Goal: Find specific page/section: Find specific page/section

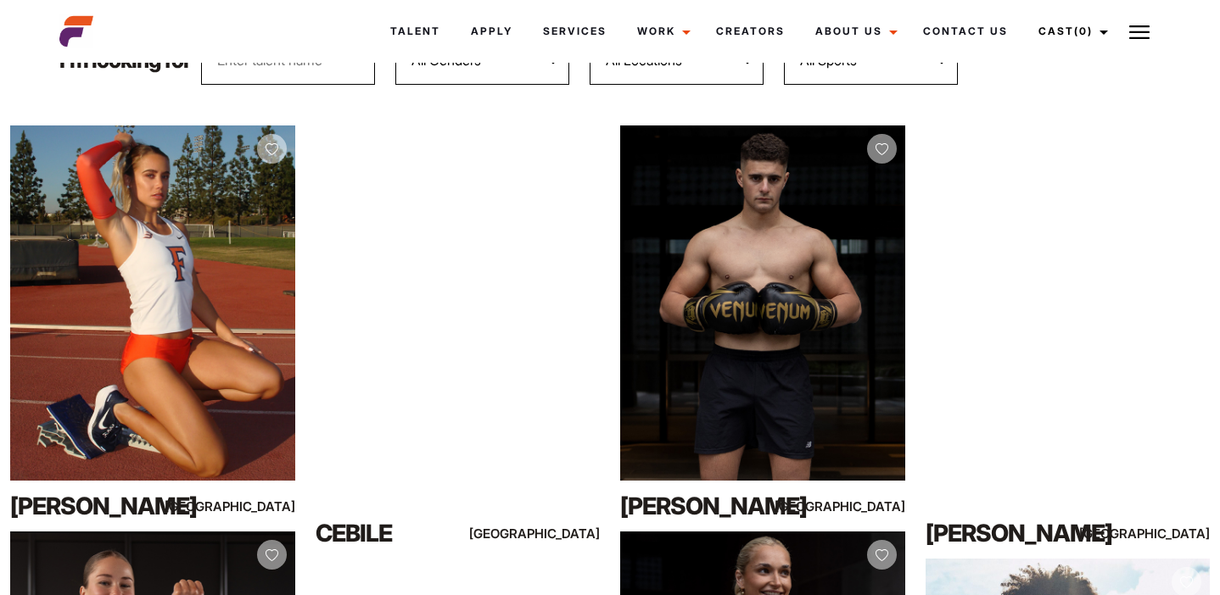
scroll to position [275, 0]
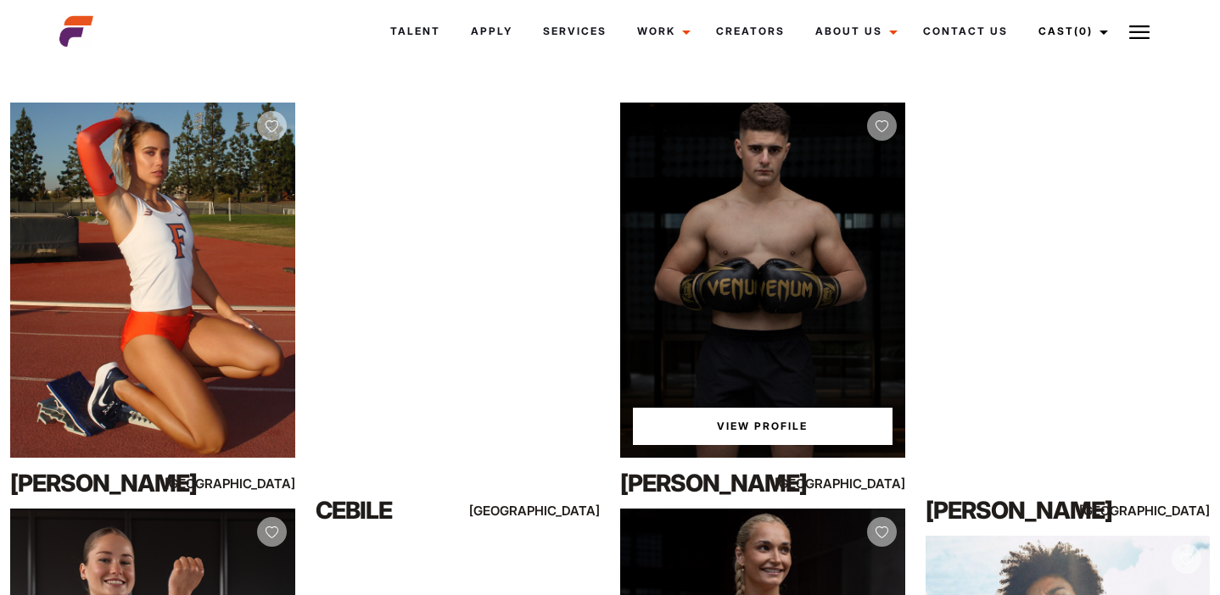
click at [740, 419] on link "View Profile" at bounding box center [763, 426] width 260 height 37
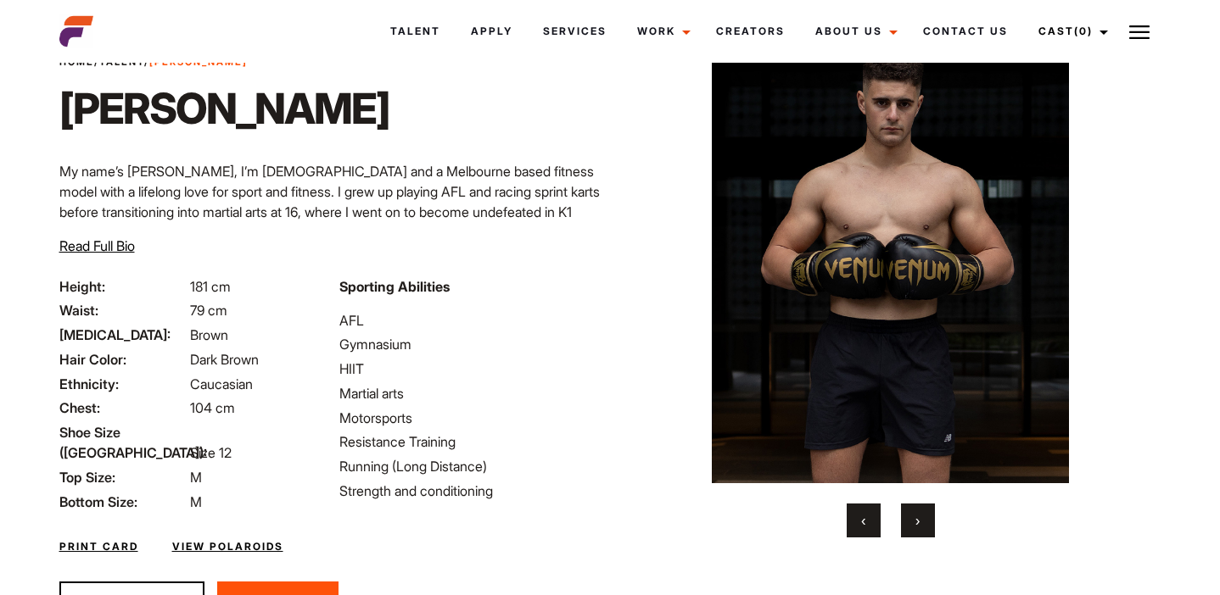
scroll to position [80, 0]
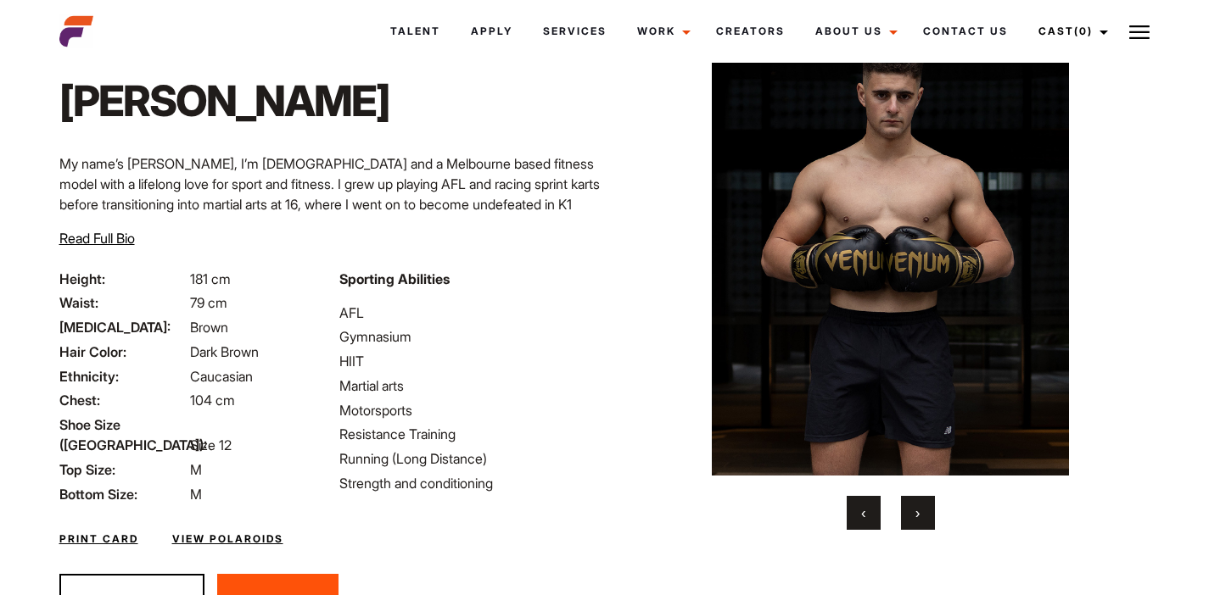
click at [75, 237] on span "Read Full Bio" at bounding box center [96, 238] width 75 height 17
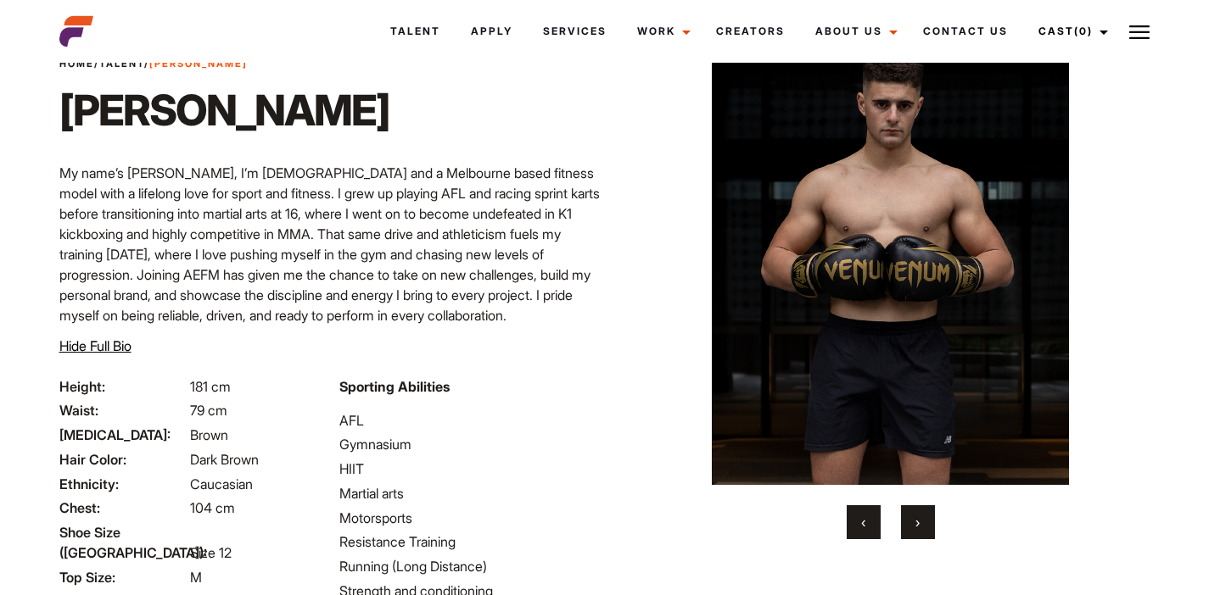
scroll to position [65, 0]
